Goal: Task Accomplishment & Management: Manage account settings

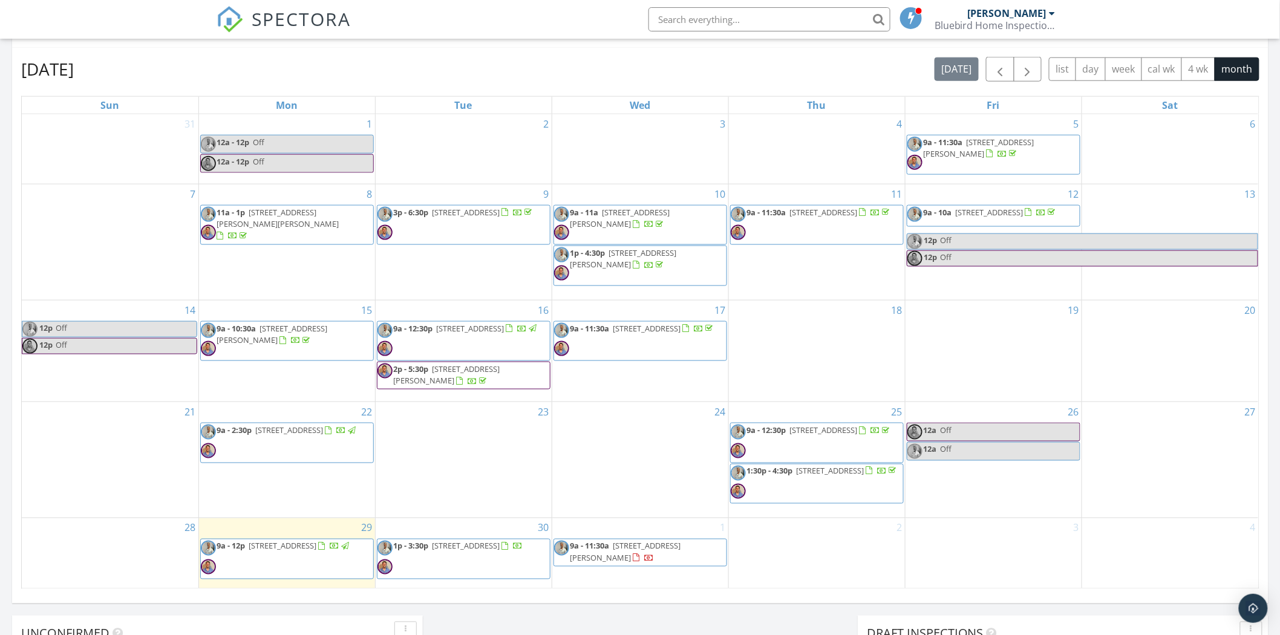
scroll to position [739, 0]
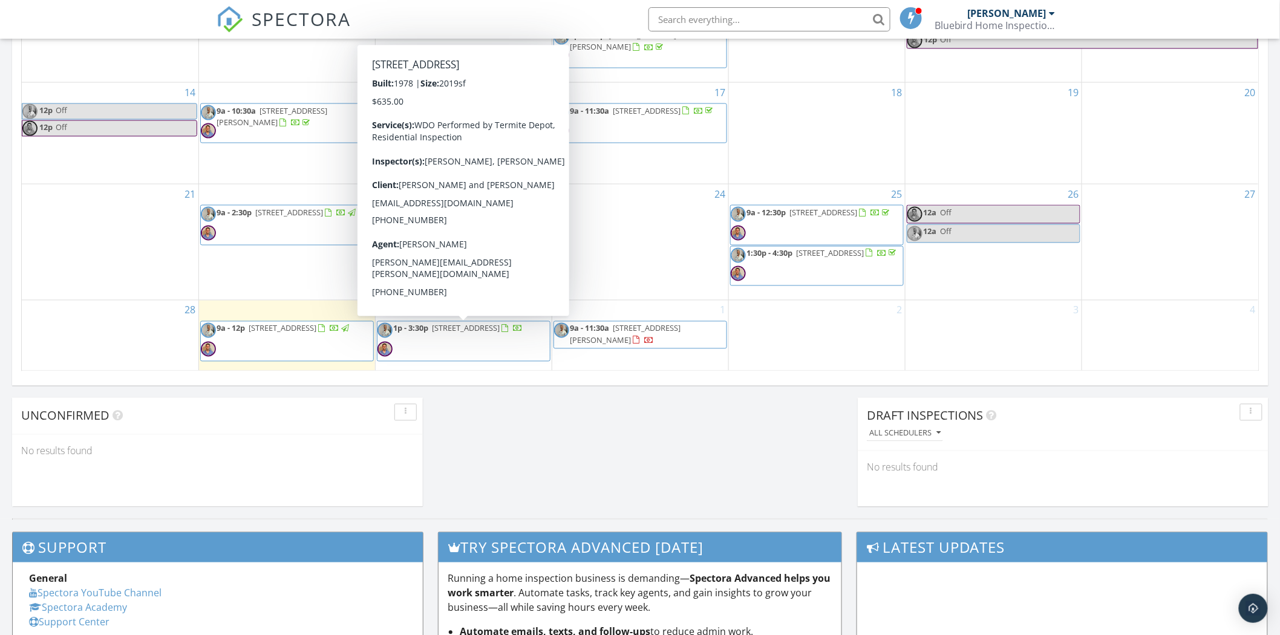
click at [497, 354] on span "1p - 3:30p [STREET_ADDRESS]" at bounding box center [450, 341] width 146 height 36
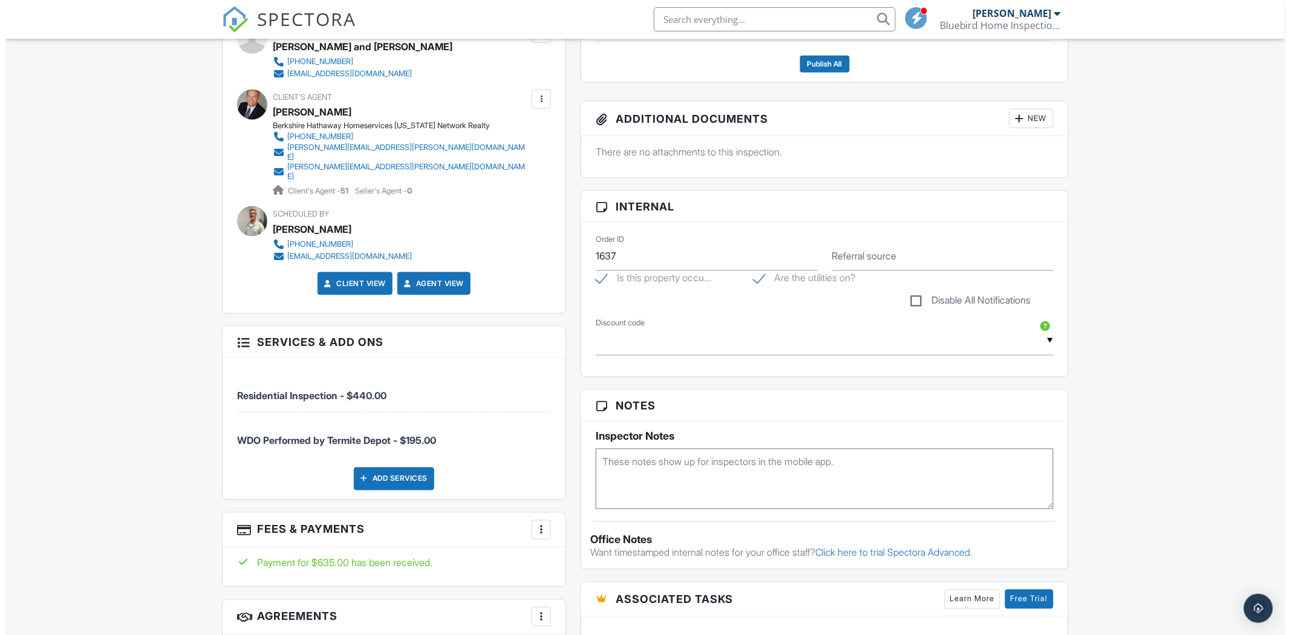
scroll to position [537, 0]
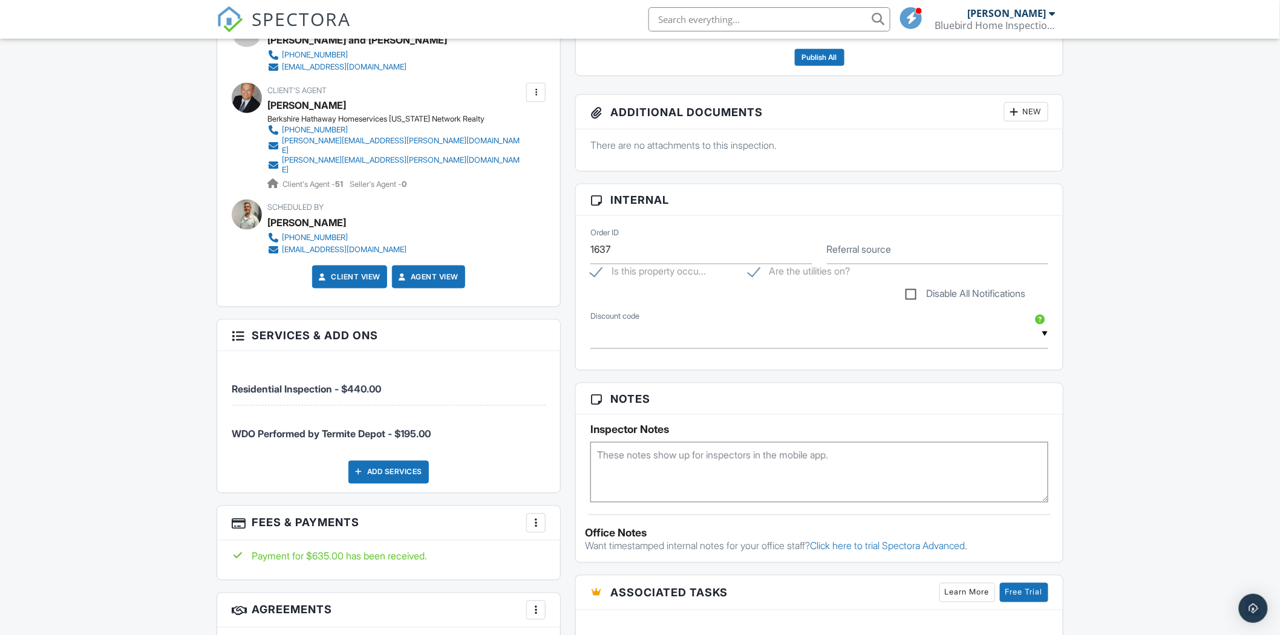
click at [388, 461] on div "Add Services" at bounding box center [388, 472] width 80 height 23
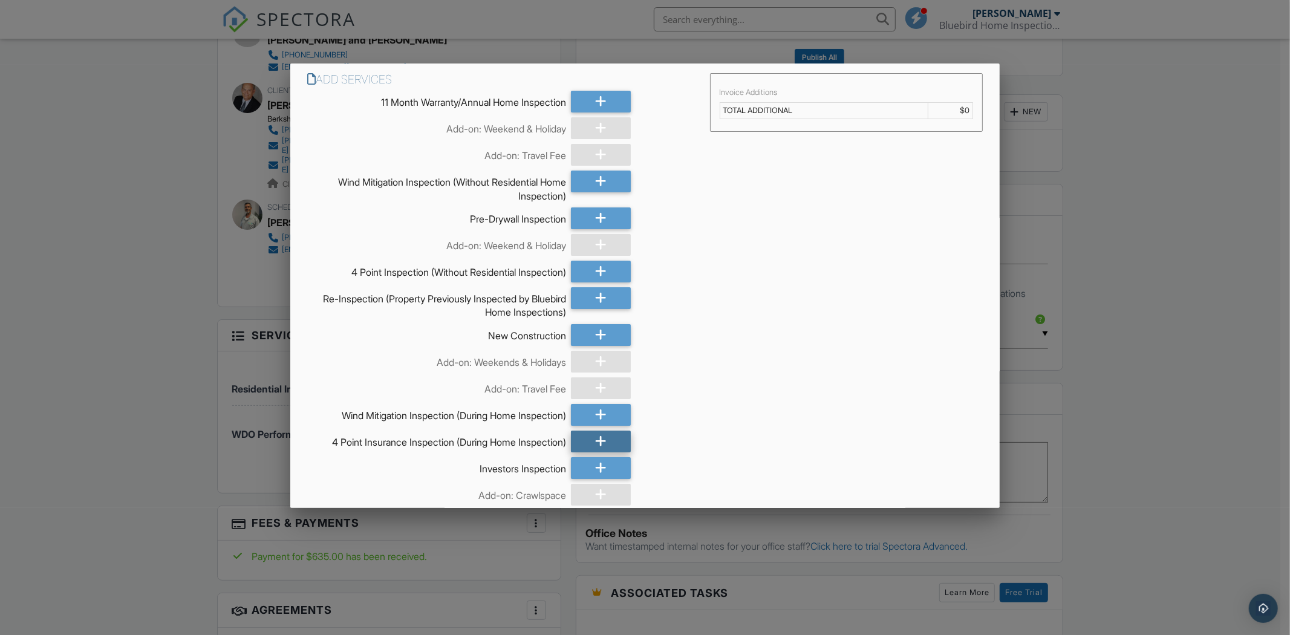
click at [589, 444] on div at bounding box center [601, 442] width 60 height 22
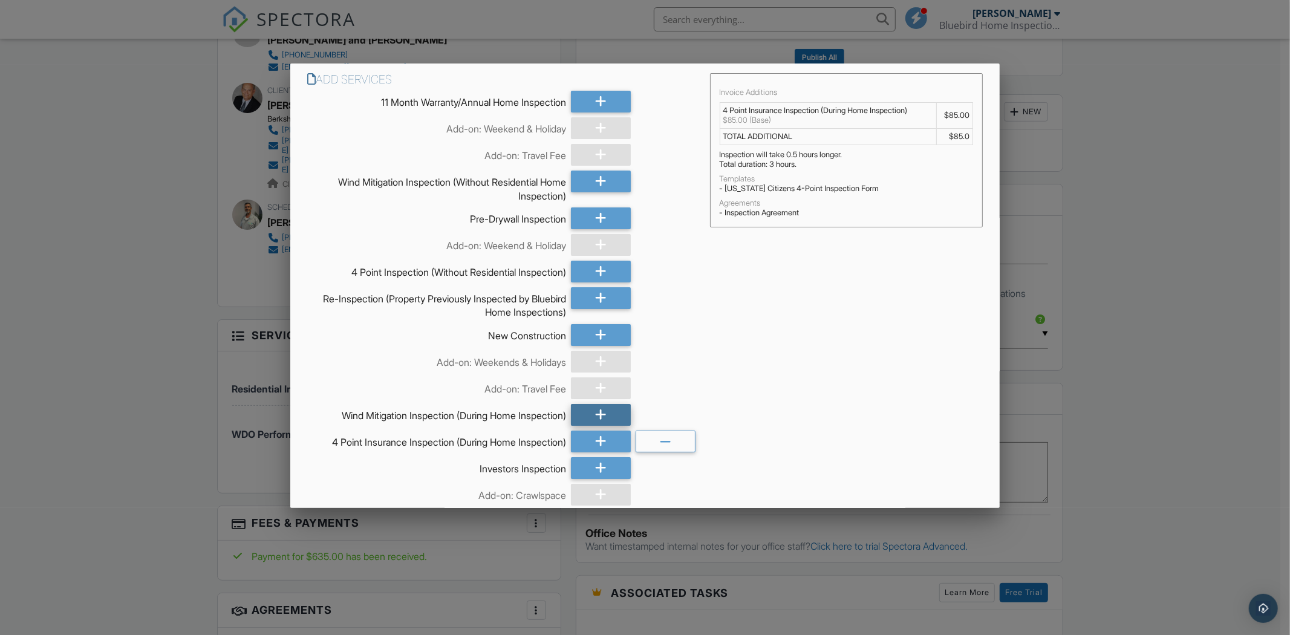
click at [590, 416] on div at bounding box center [601, 415] width 60 height 22
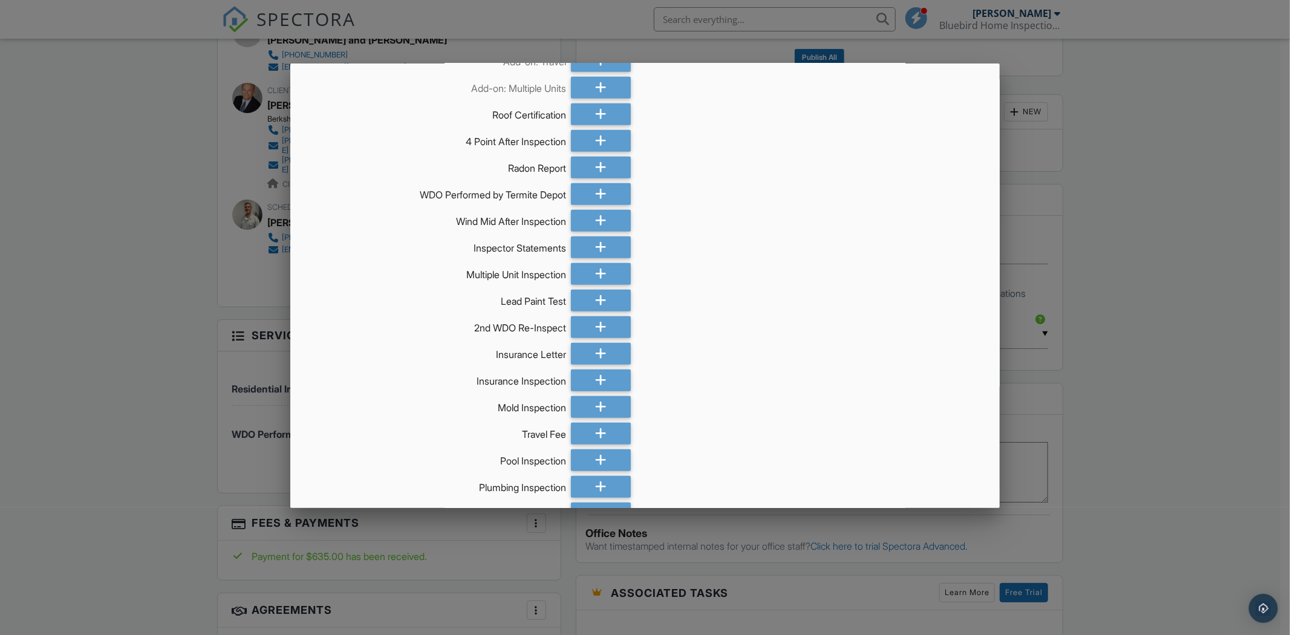
scroll to position [936, 0]
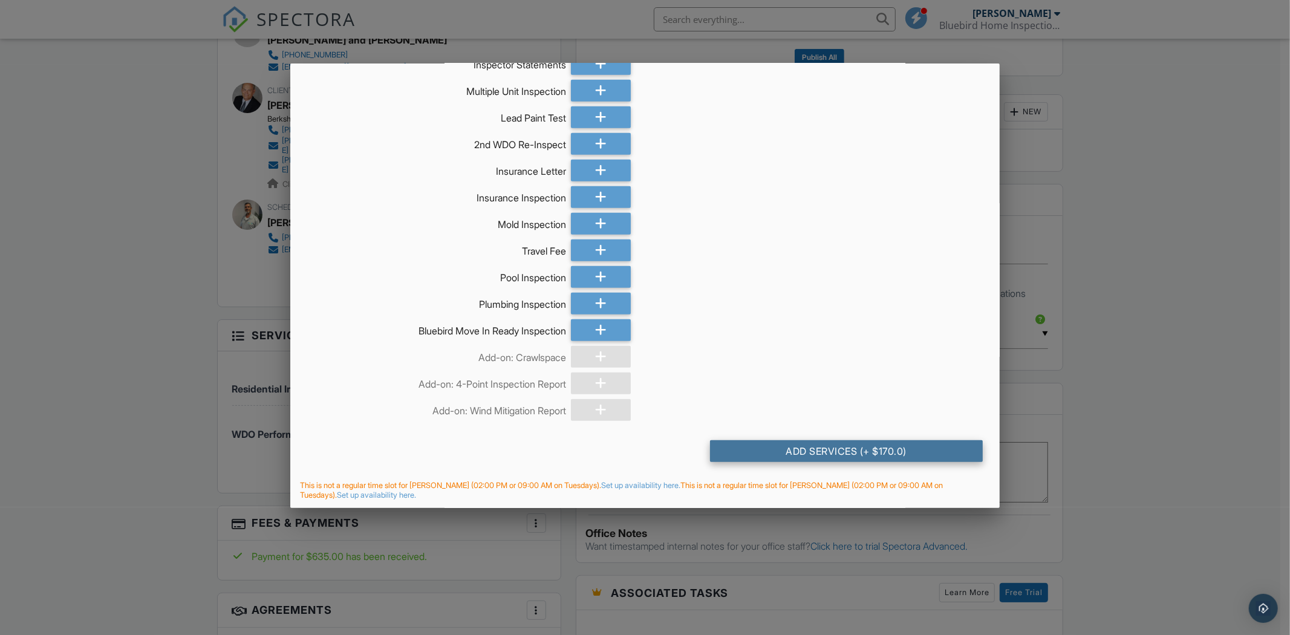
click at [826, 449] on div "Add Services (+ $170.0)" at bounding box center [846, 451] width 273 height 22
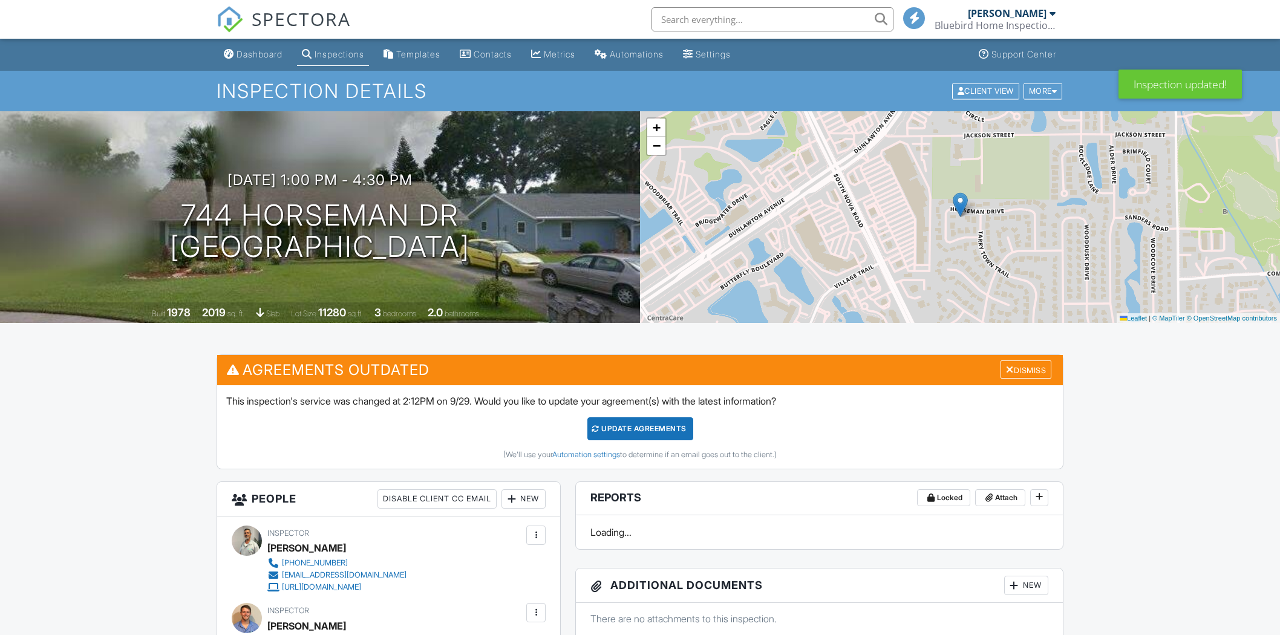
click at [642, 428] on div "Update Agreements" at bounding box center [640, 428] width 106 height 23
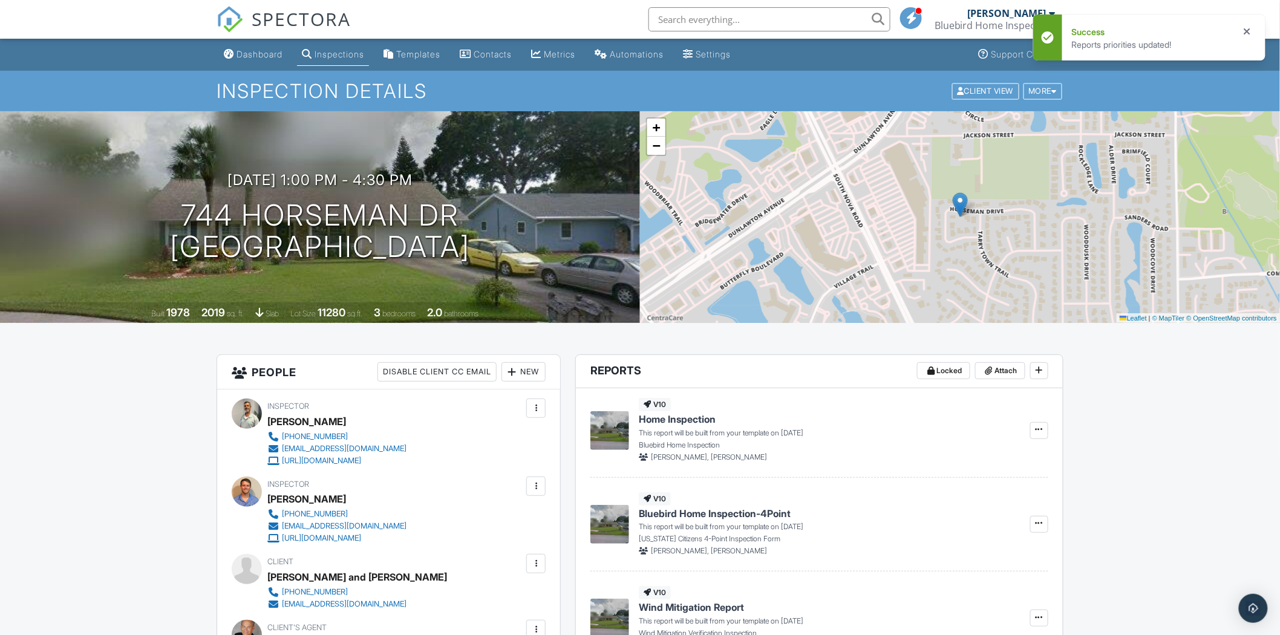
click at [1243, 29] on icon at bounding box center [1249, 31] width 12 height 15
drag, startPoint x: 185, startPoint y: 412, endPoint x: 252, endPoint y: 51, distance: 366.6
click at [252, 51] on div "Dashboard" at bounding box center [259, 54] width 46 height 10
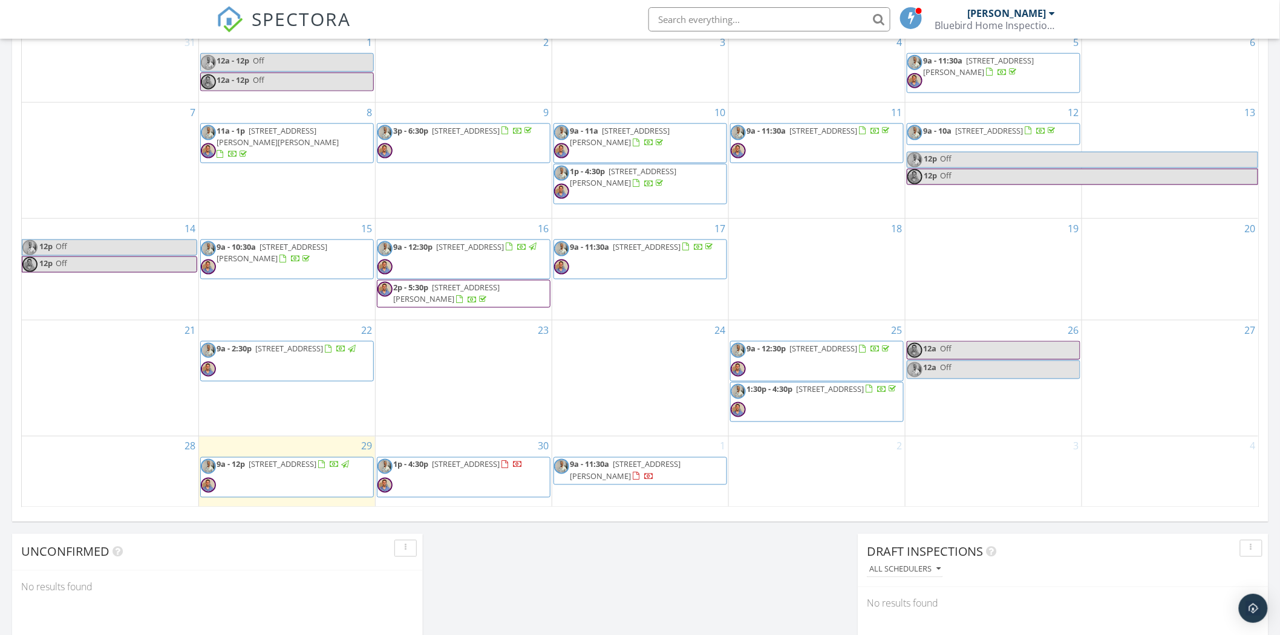
scroll to position [605, 0]
click at [512, 482] on span "1p - 4:30p 744 Horseman Dr, Port Orange 32127" at bounding box center [450, 475] width 146 height 36
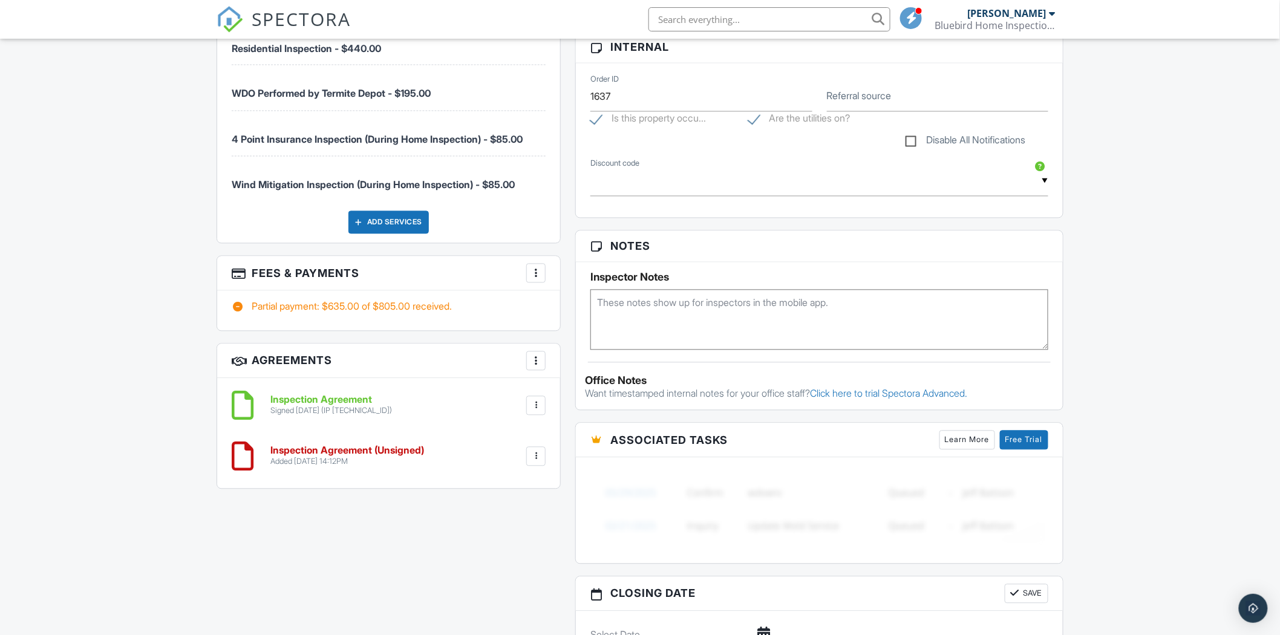
scroll to position [848, 0]
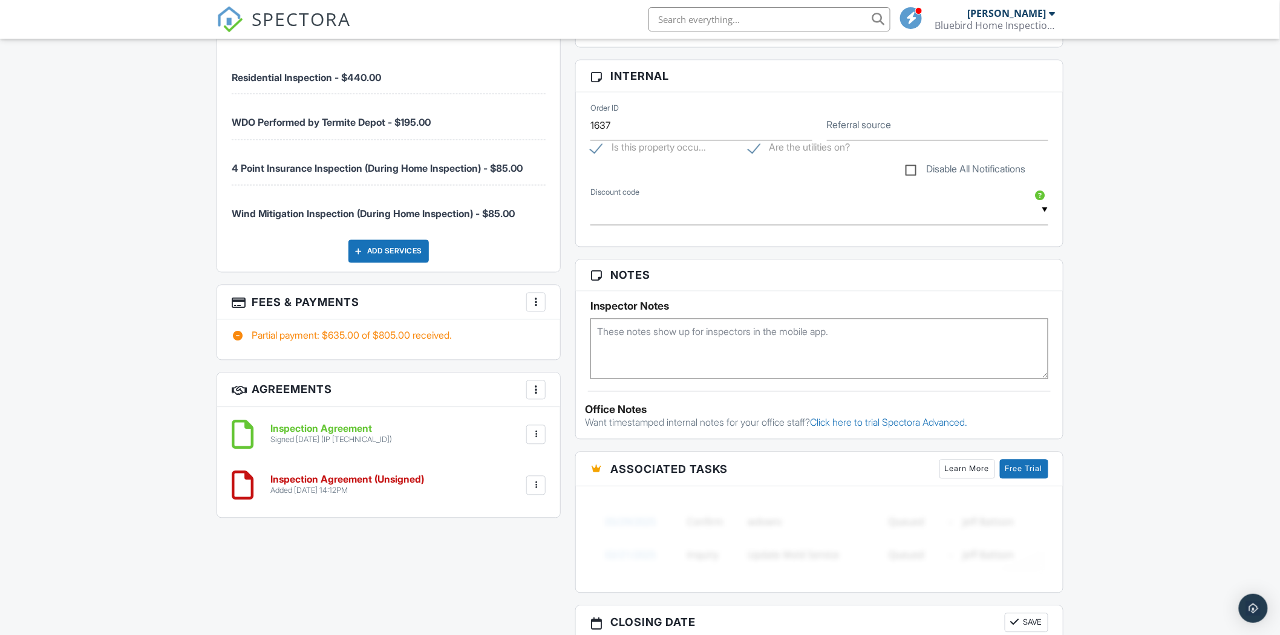
click at [536, 296] on div at bounding box center [536, 302] width 12 height 12
click at [593, 387] on li "View Invoice" at bounding box center [596, 400] width 126 height 30
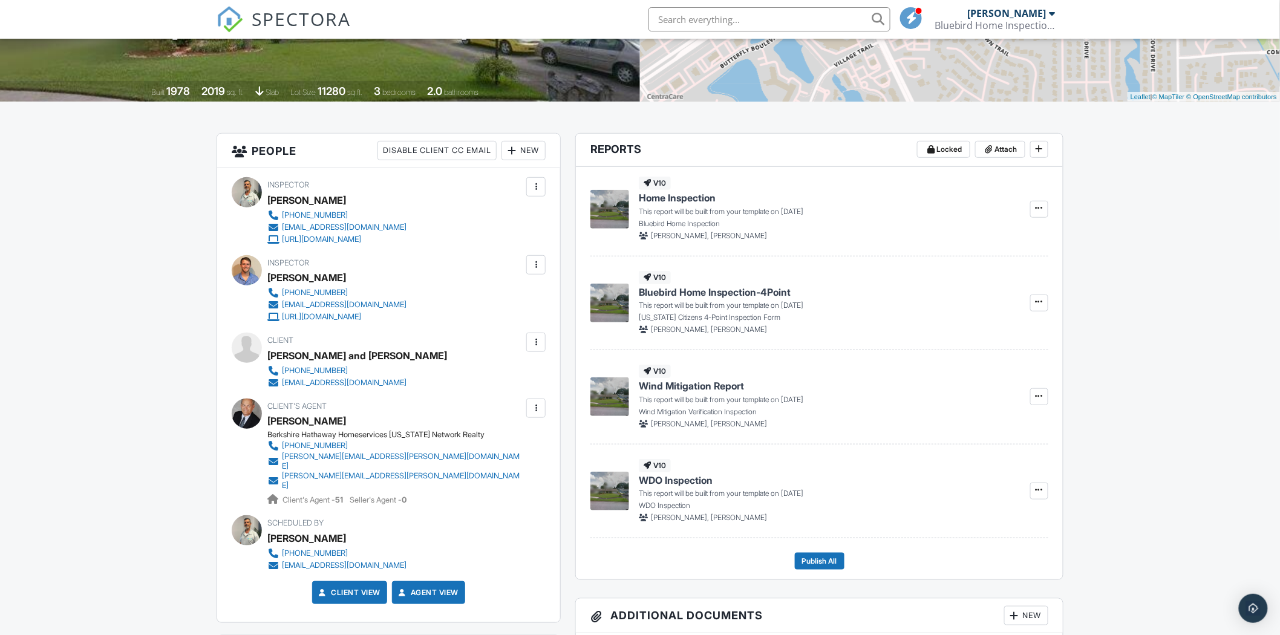
scroll to position [109, 0]
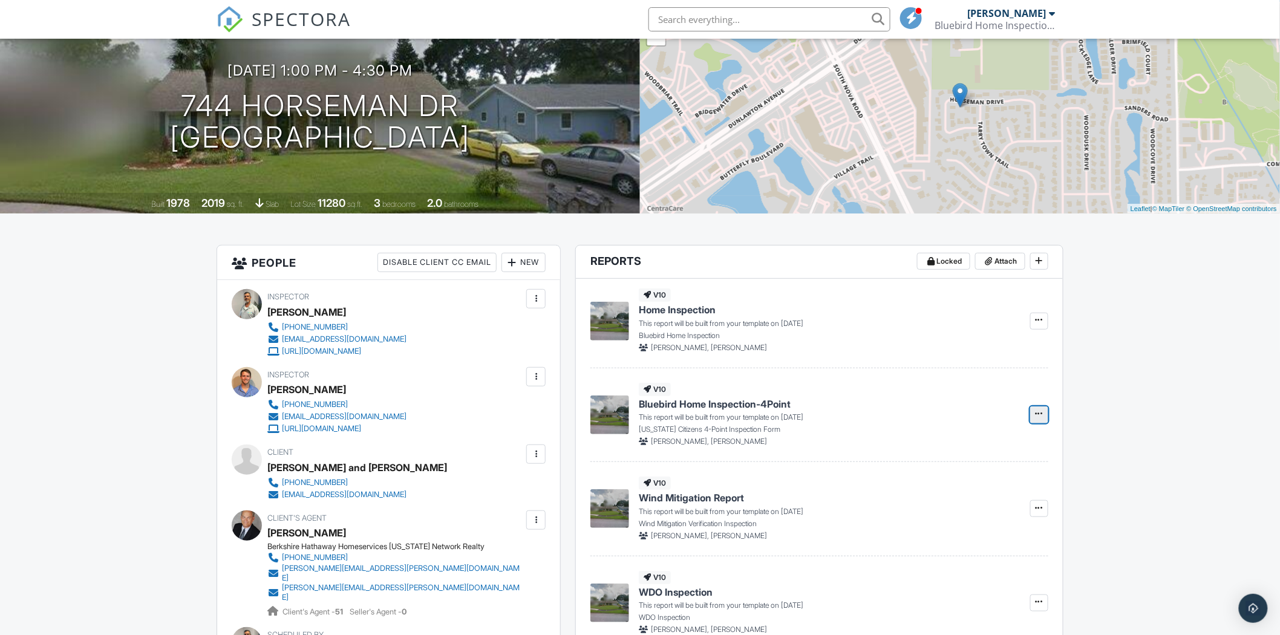
click at [1037, 417] on icon at bounding box center [1038, 413] width 7 height 8
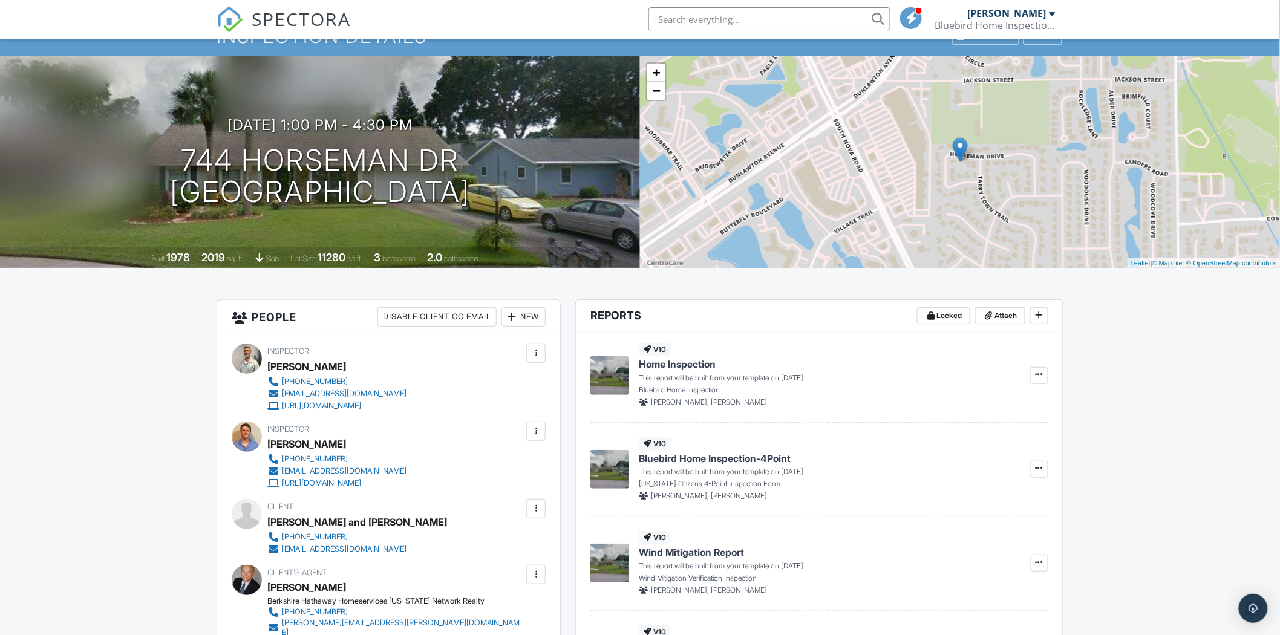
scroll to position [0, 0]
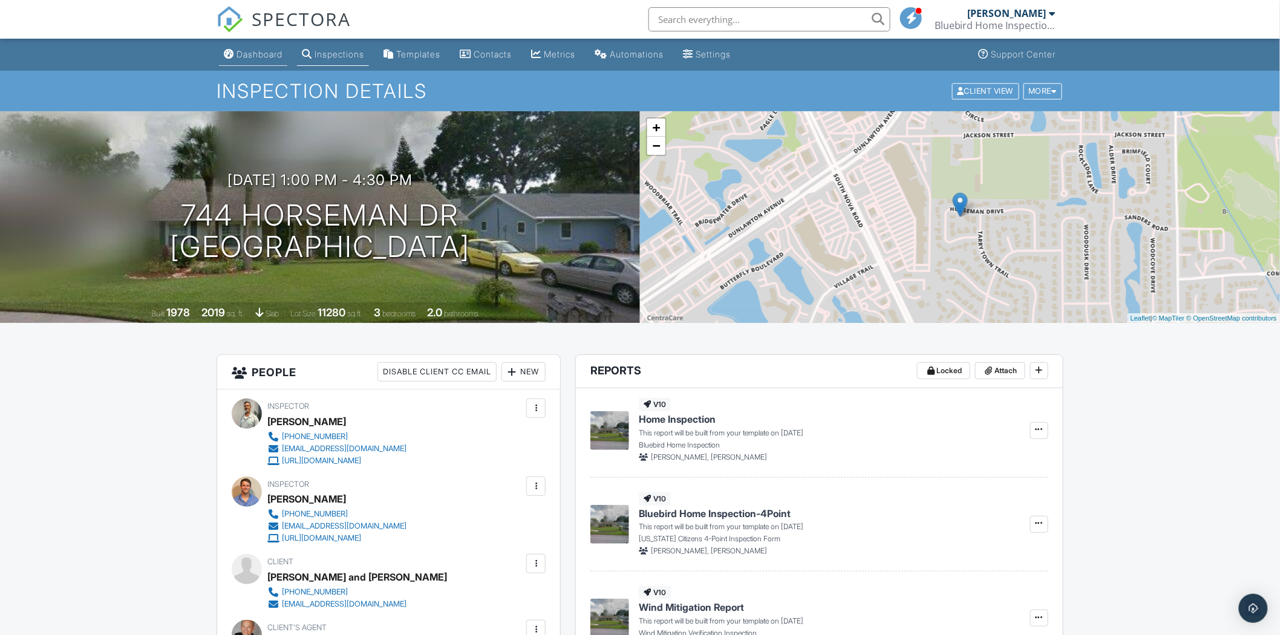
click at [259, 57] on div "Dashboard" at bounding box center [259, 54] width 46 height 10
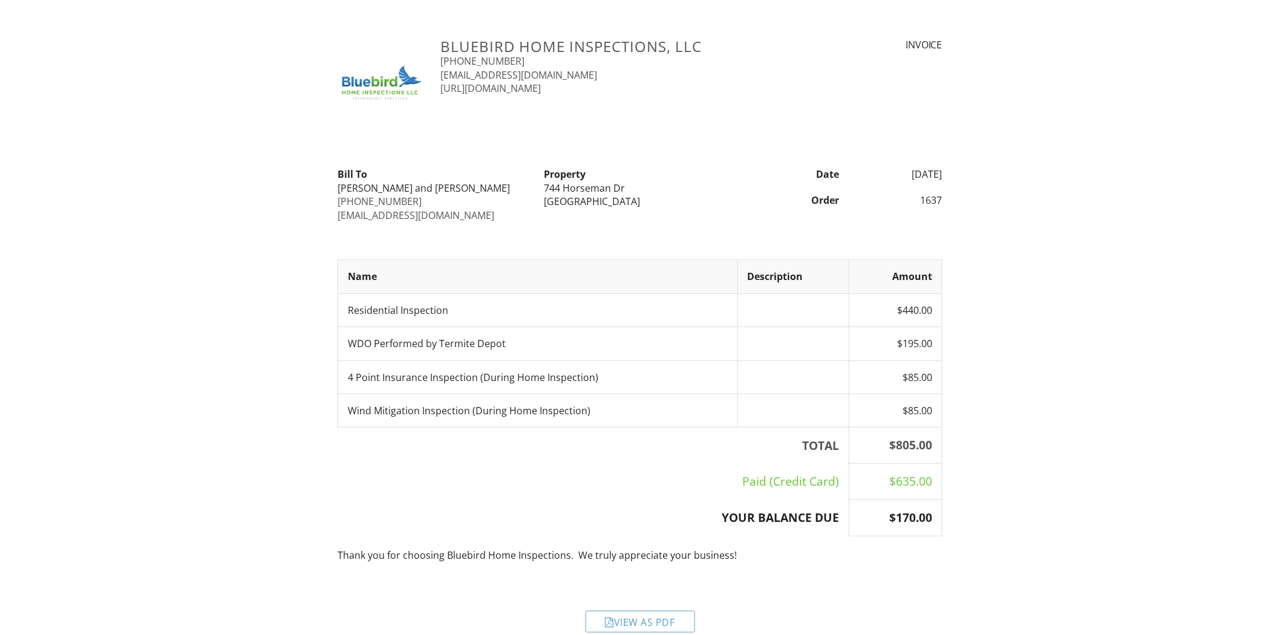
scroll to position [19, 0]
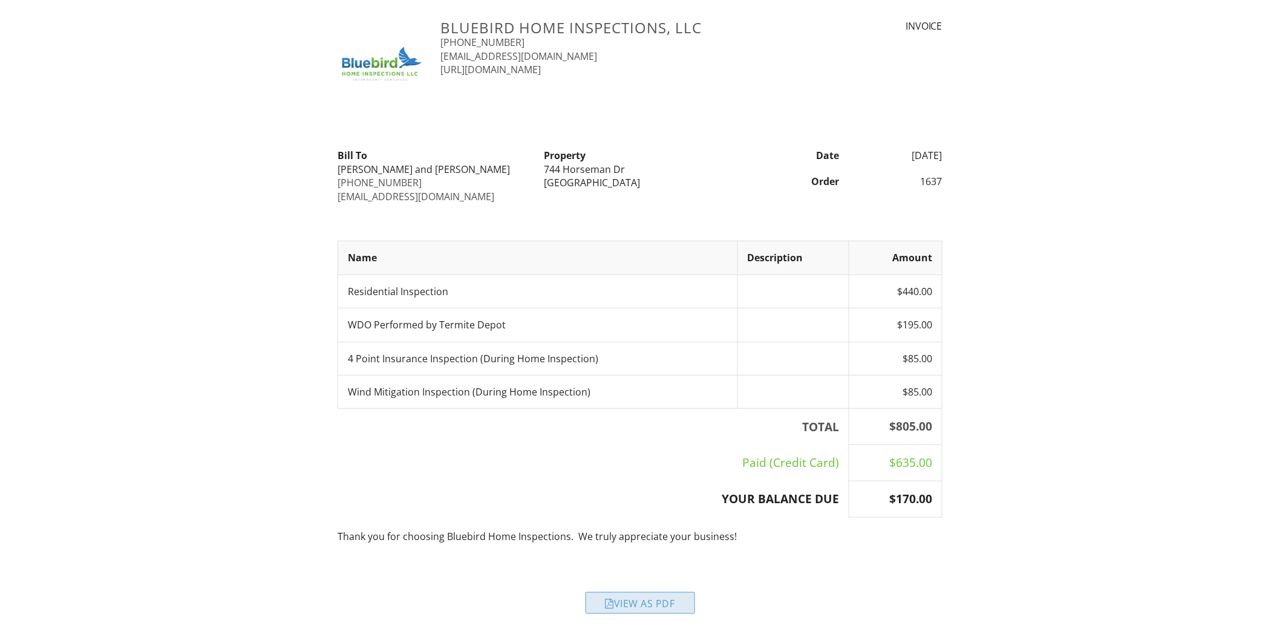
click at [634, 605] on div "View as PDF" at bounding box center [639, 603] width 109 height 22
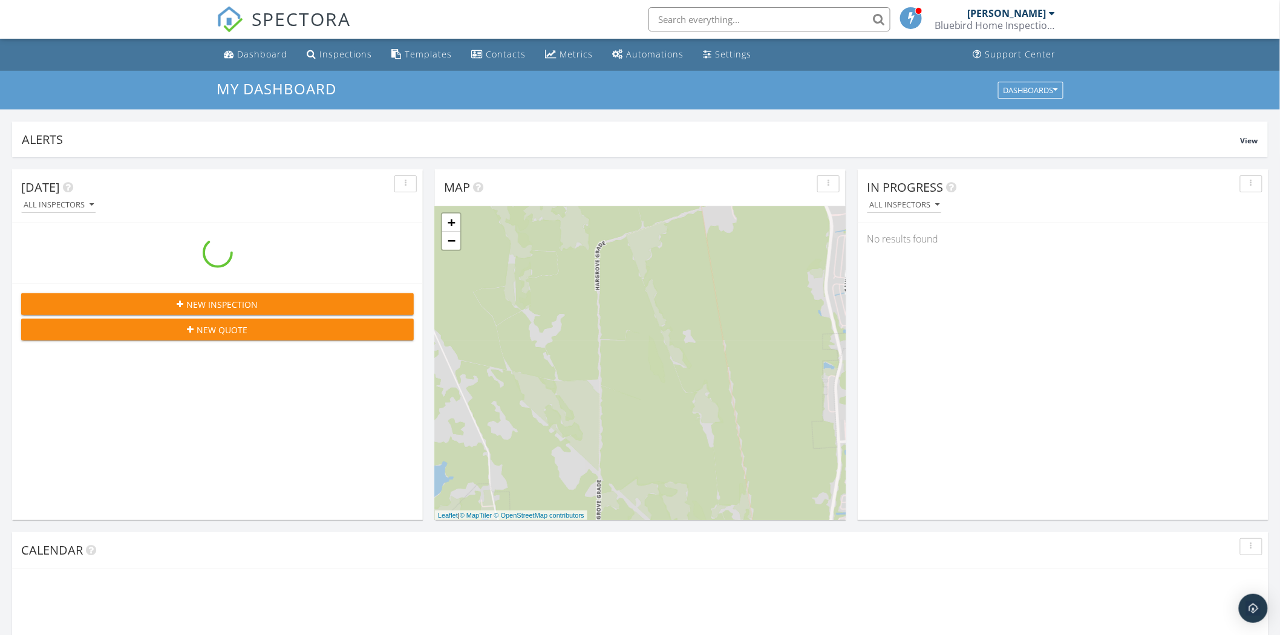
scroll to position [1122, 1301]
